Goal: Transaction & Acquisition: Purchase product/service

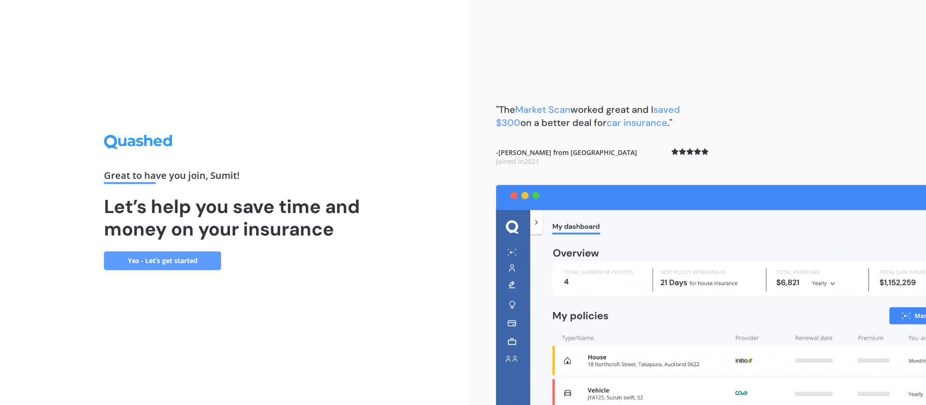
click at [180, 263] on link "Yes - Let’s get started" at bounding box center [162, 260] width 117 height 19
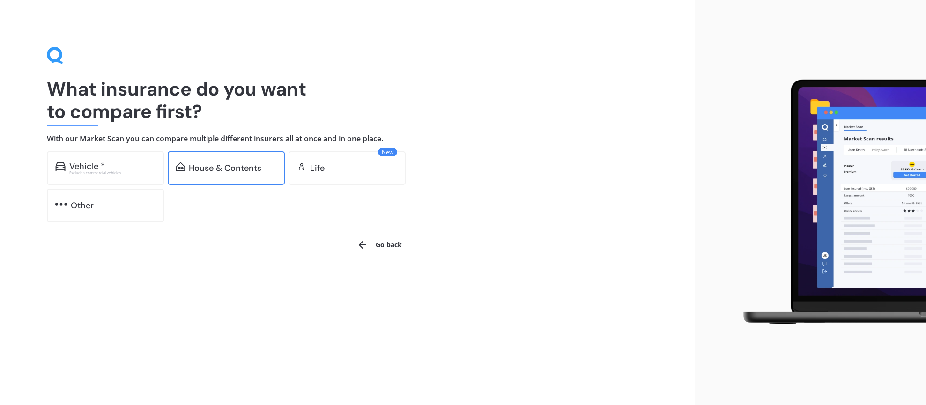
click at [222, 166] on div "House & Contents" at bounding box center [225, 167] width 73 height 9
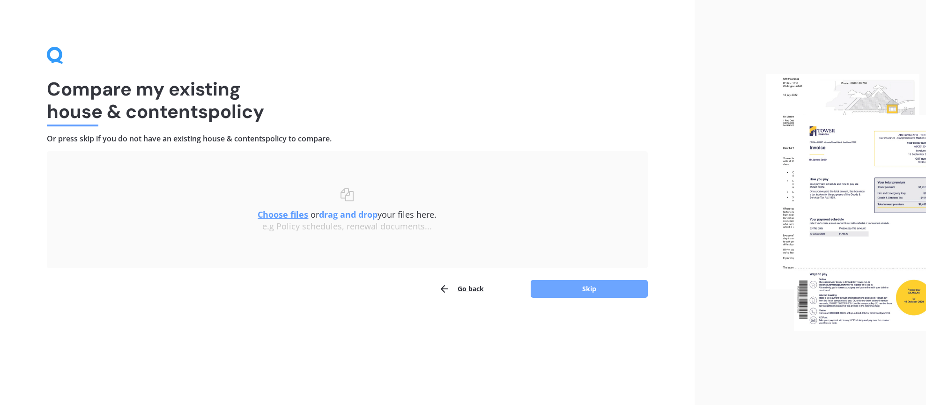
click at [584, 291] on button "Skip" at bounding box center [588, 289] width 117 height 18
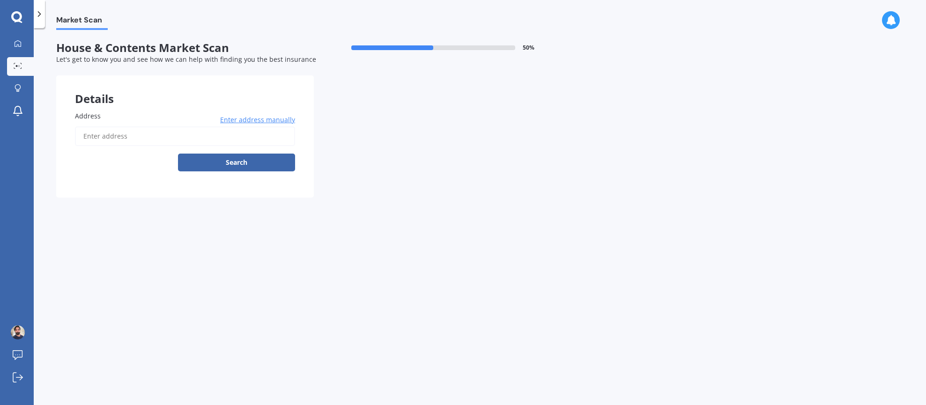
click at [159, 143] on input "Address" at bounding box center [185, 136] width 220 height 20
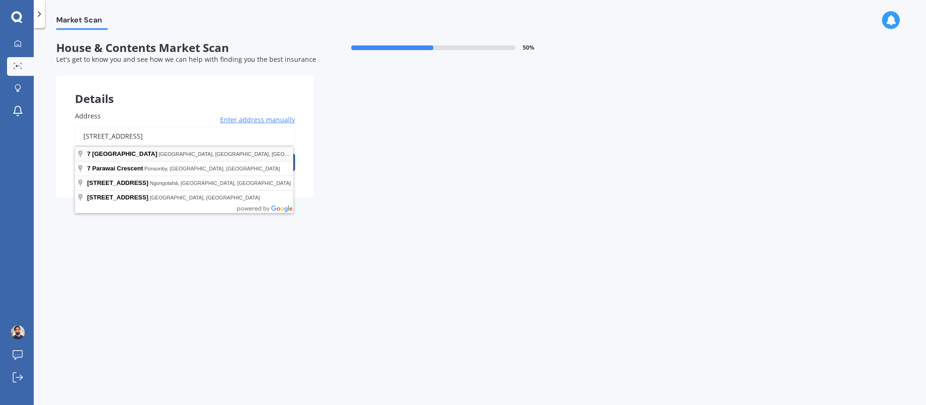
type input "[STREET_ADDRESS]"
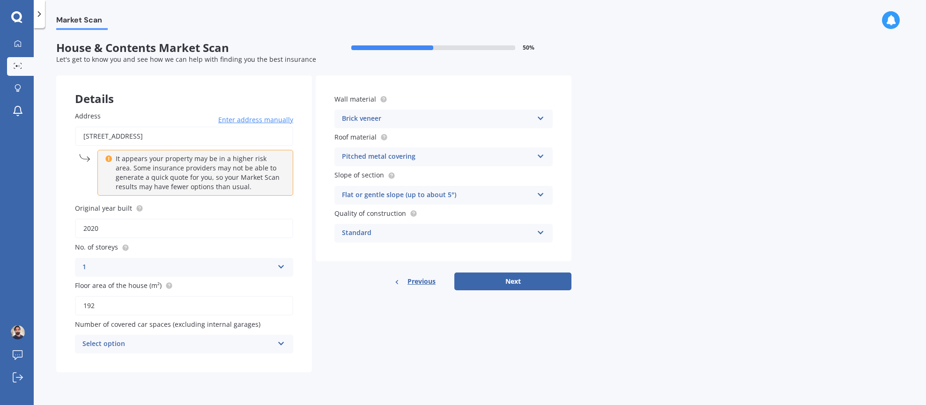
click at [160, 343] on div "Select option" at bounding box center [177, 344] width 191 height 11
click at [101, 274] on div "2" at bounding box center [183, 275] width 217 height 17
click at [516, 275] on button "Next" at bounding box center [512, 282] width 117 height 18
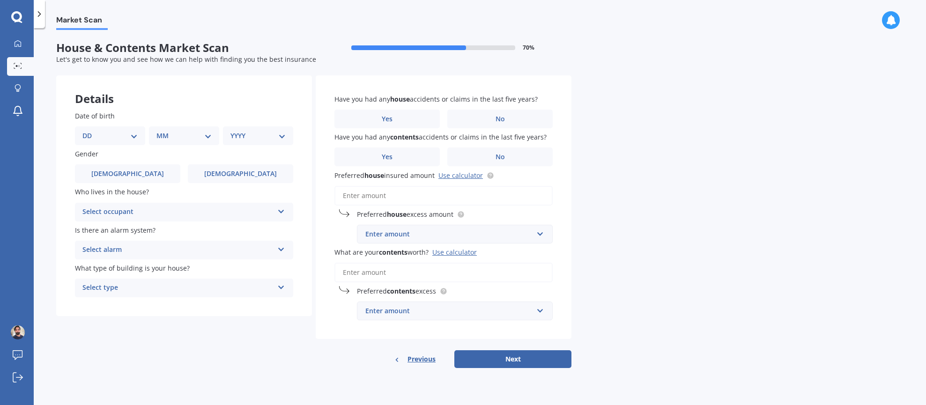
click at [111, 133] on select "DD 01 02 03 04 05 06 07 08 09 10 11 12 13 14 15 16 17 18 19 20 21 22 23 24 25 2…" at bounding box center [109, 136] width 55 height 10
select select "16"
click at [90, 131] on select "DD 01 02 03 04 05 06 07 08 09 10 11 12 13 14 15 16 17 18 19 20 21 22 23 24 25 2…" at bounding box center [109, 136] width 55 height 10
click at [183, 136] on select "MM 01 02 03 04 05 06 07 08 09 10 11 12" at bounding box center [186, 136] width 52 height 10
select select "07"
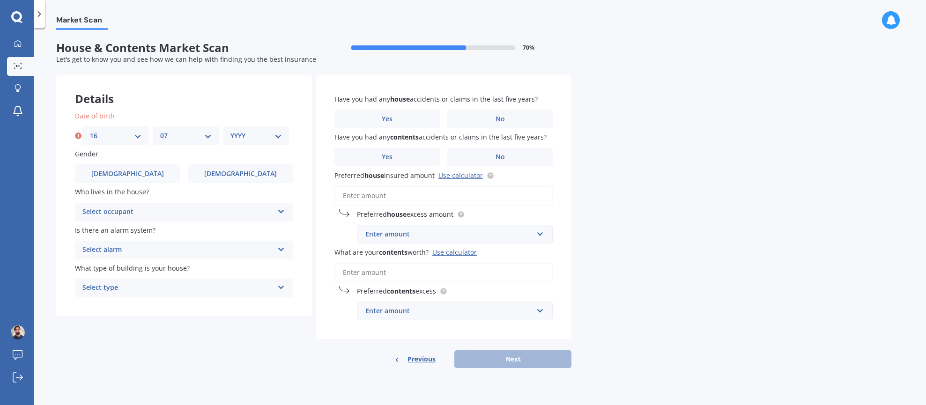
click at [160, 131] on select "MM 01 02 03 04 05 06 07 08 09 10 11 12" at bounding box center [186, 136] width 52 height 10
click at [245, 130] on div "YYYY 2009 2008 2007 2006 2005 2004 2003 2002 2001 2000 1999 1998 1997 1996 1995…" at bounding box center [256, 135] width 66 height 19
click at [247, 140] on select "YYYY 2009 2008 2007 2006 2005 2004 2003 2002 2001 2000 1999 1998 1997 1996 1995…" at bounding box center [256, 136] width 52 height 10
select select "1984"
click at [230, 131] on select "YYYY 2009 2008 2007 2006 2005 2004 2003 2002 2001 2000 1999 1998 1997 1996 1995…" at bounding box center [256, 136] width 52 height 10
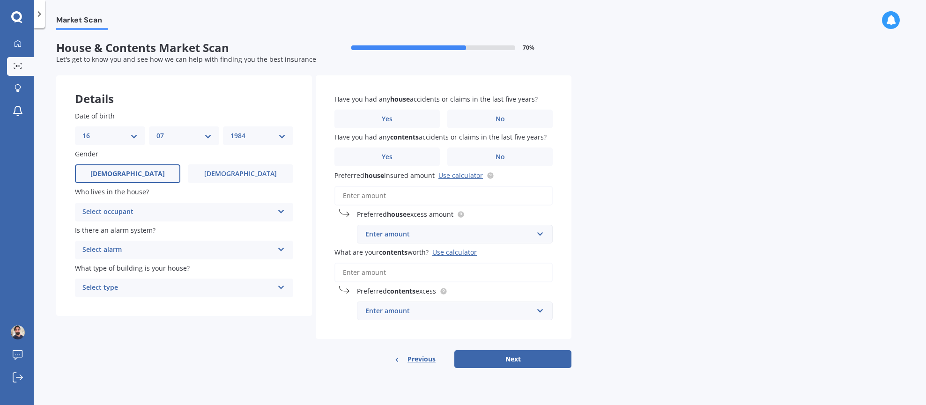
click at [144, 170] on label "[DEMOGRAPHIC_DATA]" at bounding box center [127, 173] width 105 height 19
click at [0, 0] on input "[DEMOGRAPHIC_DATA]" at bounding box center [0, 0] width 0 height 0
click at [144, 211] on div "Select occupant" at bounding box center [177, 211] width 191 height 11
click at [133, 226] on div "Owner" at bounding box center [183, 230] width 217 height 17
click at [126, 252] on div "Select alarm" at bounding box center [177, 249] width 191 height 11
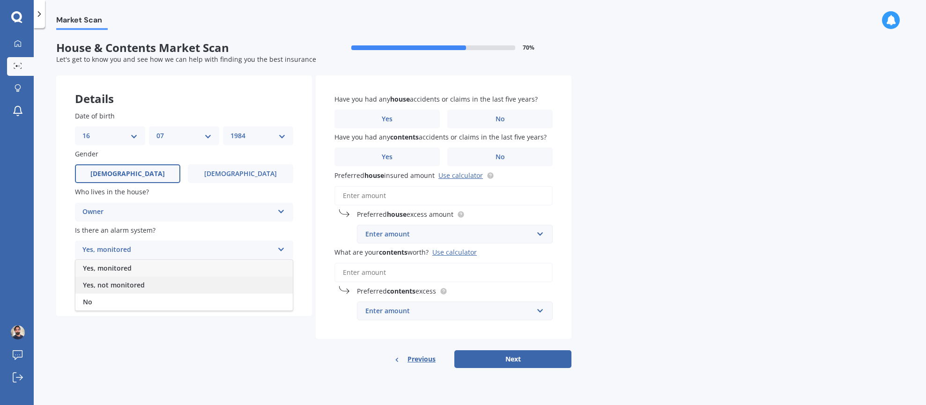
click at [121, 286] on span "Yes, not monitored" at bounding box center [114, 284] width 62 height 9
click at [128, 287] on div "Select type" at bounding box center [177, 287] width 191 height 11
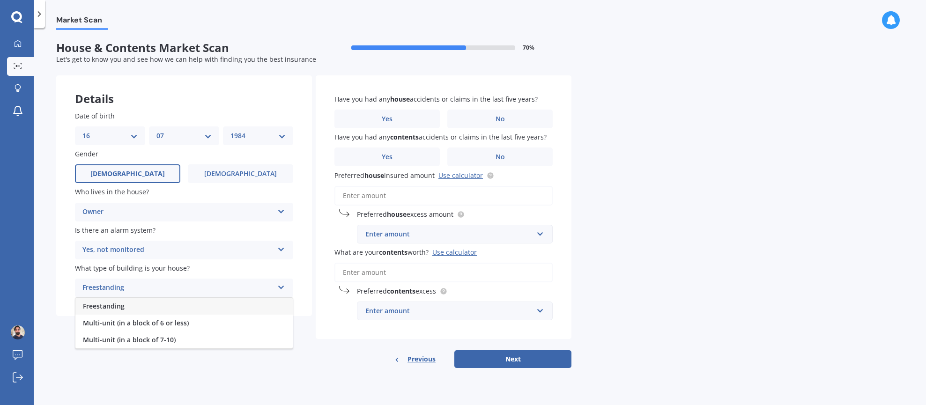
click at [122, 306] on span "Freestanding" at bounding box center [104, 306] width 42 height 9
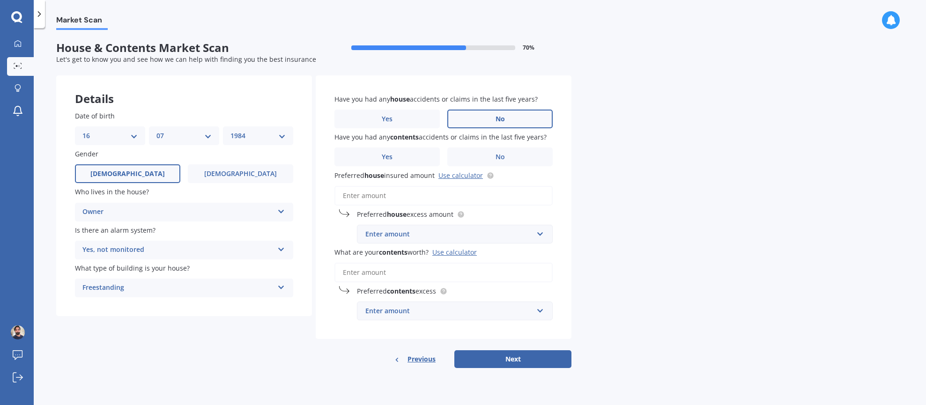
click at [511, 116] on label "No" at bounding box center [499, 119] width 105 height 19
click at [0, 0] on input "No" at bounding box center [0, 0] width 0 height 0
click at [484, 154] on label "No" at bounding box center [499, 156] width 105 height 19
click at [0, 0] on input "No" at bounding box center [0, 0] width 0 height 0
click at [378, 195] on input "Preferred house insured amount Use calculator" at bounding box center [443, 196] width 218 height 20
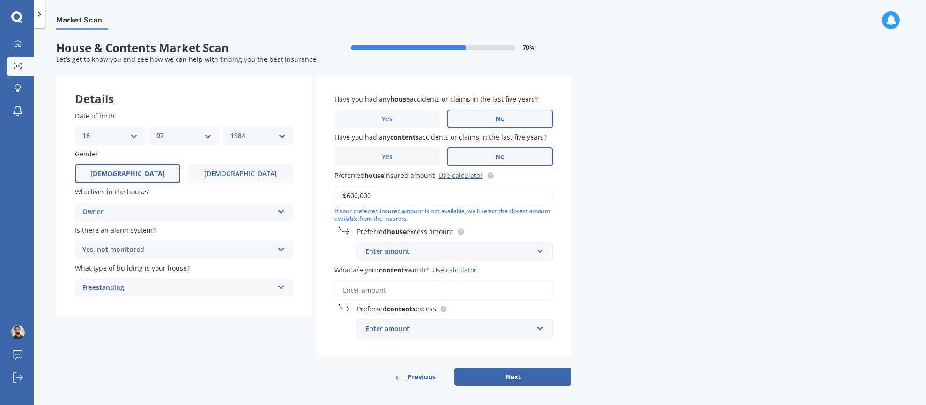
type input "$600,000"
click at [456, 254] on div "Enter amount" at bounding box center [449, 251] width 168 height 10
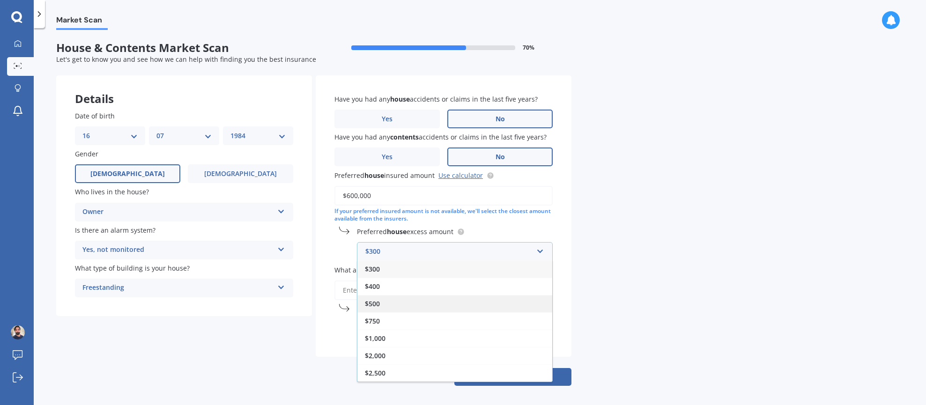
click at [373, 302] on span "$500" at bounding box center [372, 303] width 15 height 9
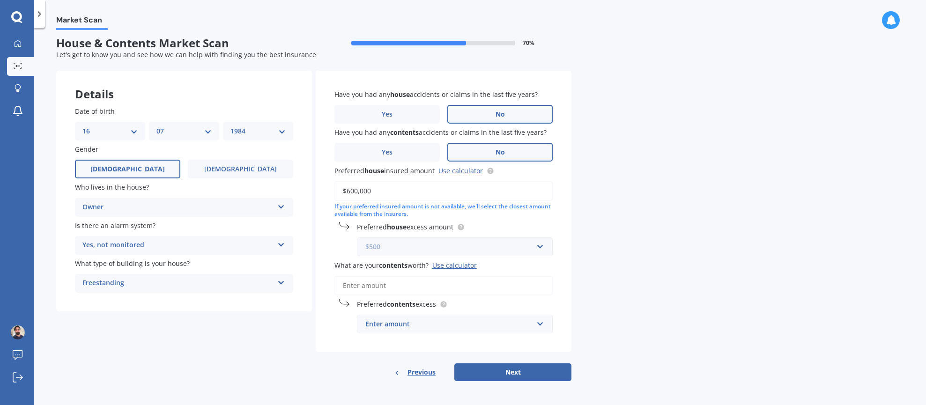
scroll to position [5, 0]
click at [408, 284] on input "What are your contents worth? Use calculator" at bounding box center [443, 285] width 218 height 20
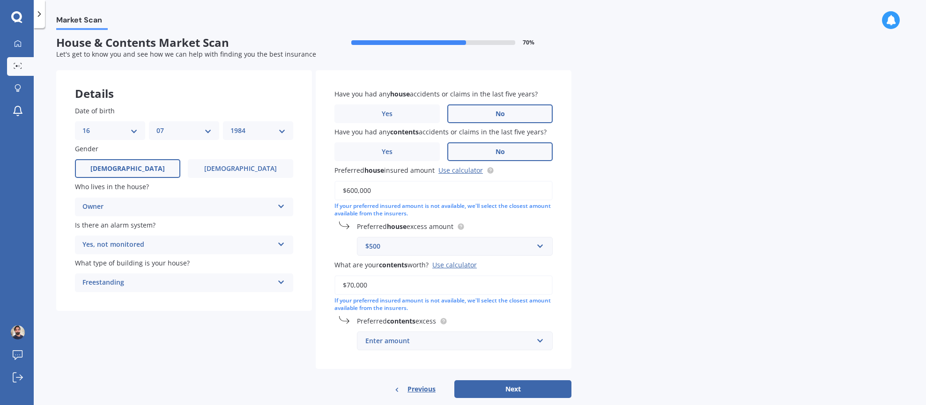
type input "$70,000"
click at [417, 345] on div "Enter amount" at bounding box center [449, 341] width 168 height 10
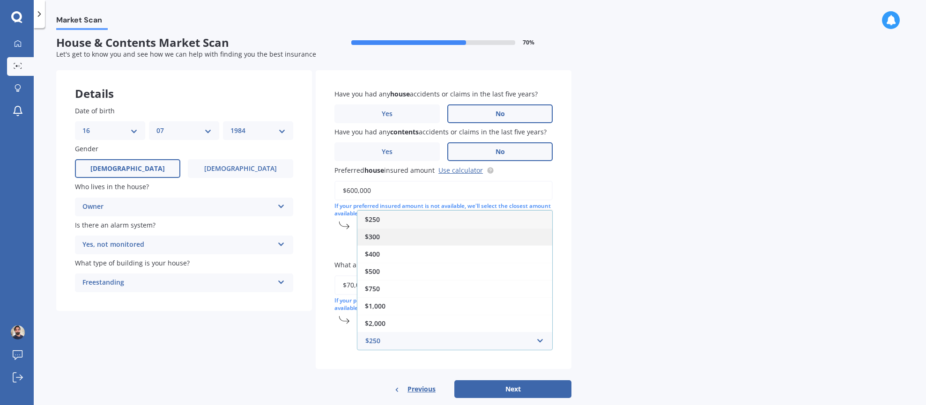
click at [385, 236] on div "$300" at bounding box center [454, 236] width 195 height 17
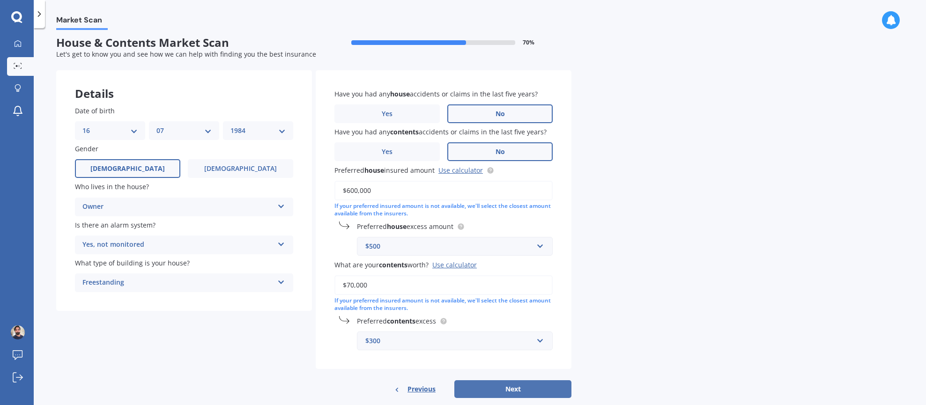
click at [503, 390] on button "Next" at bounding box center [512, 389] width 117 height 18
select select "16"
select select "07"
select select "1984"
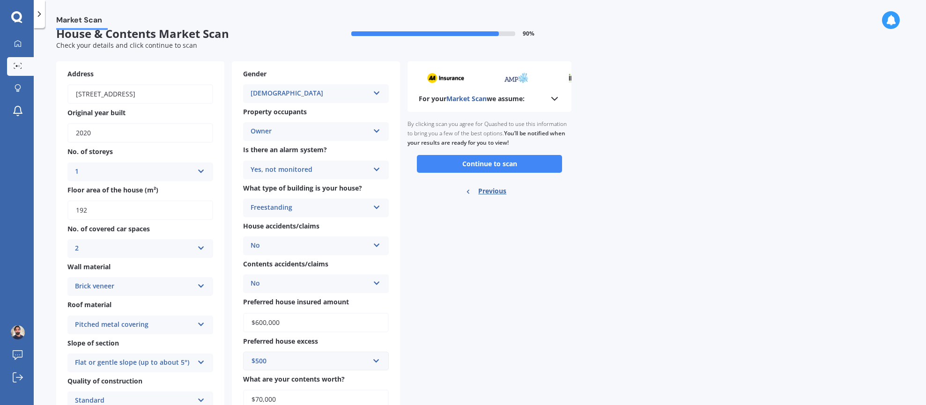
scroll to position [0, 0]
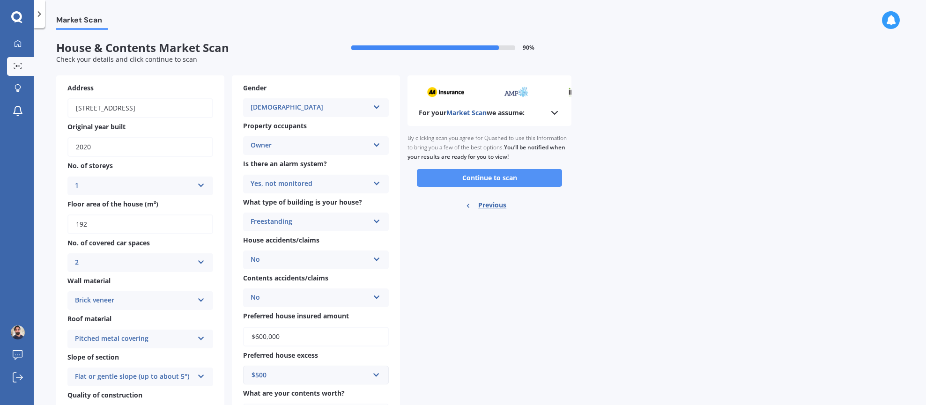
click at [488, 177] on button "Continue to scan" at bounding box center [489, 178] width 145 height 18
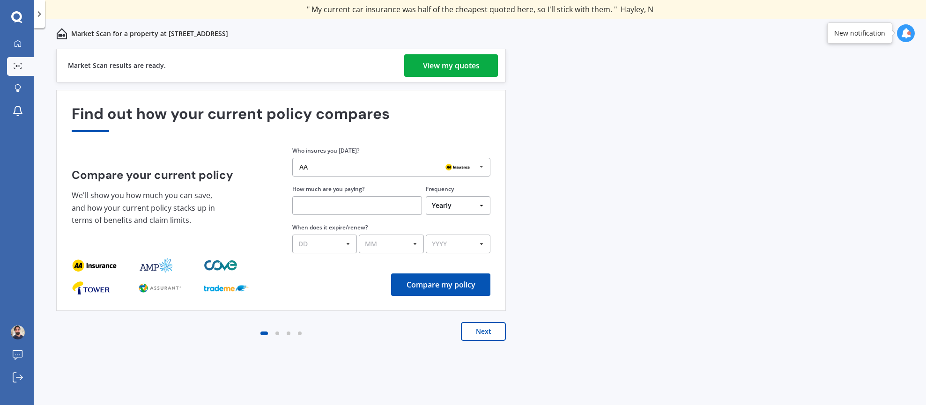
click at [457, 69] on div "View my quotes" at bounding box center [451, 65] width 57 height 22
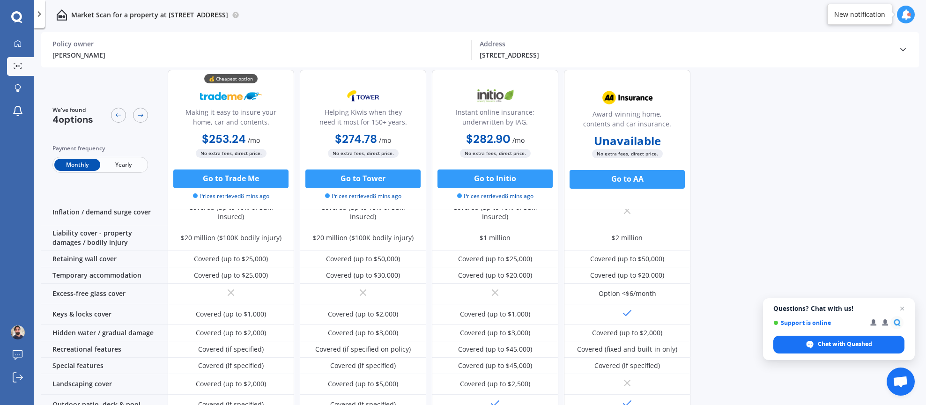
scroll to position [94, 0]
